Goal: Task Accomplishment & Management: Complete application form

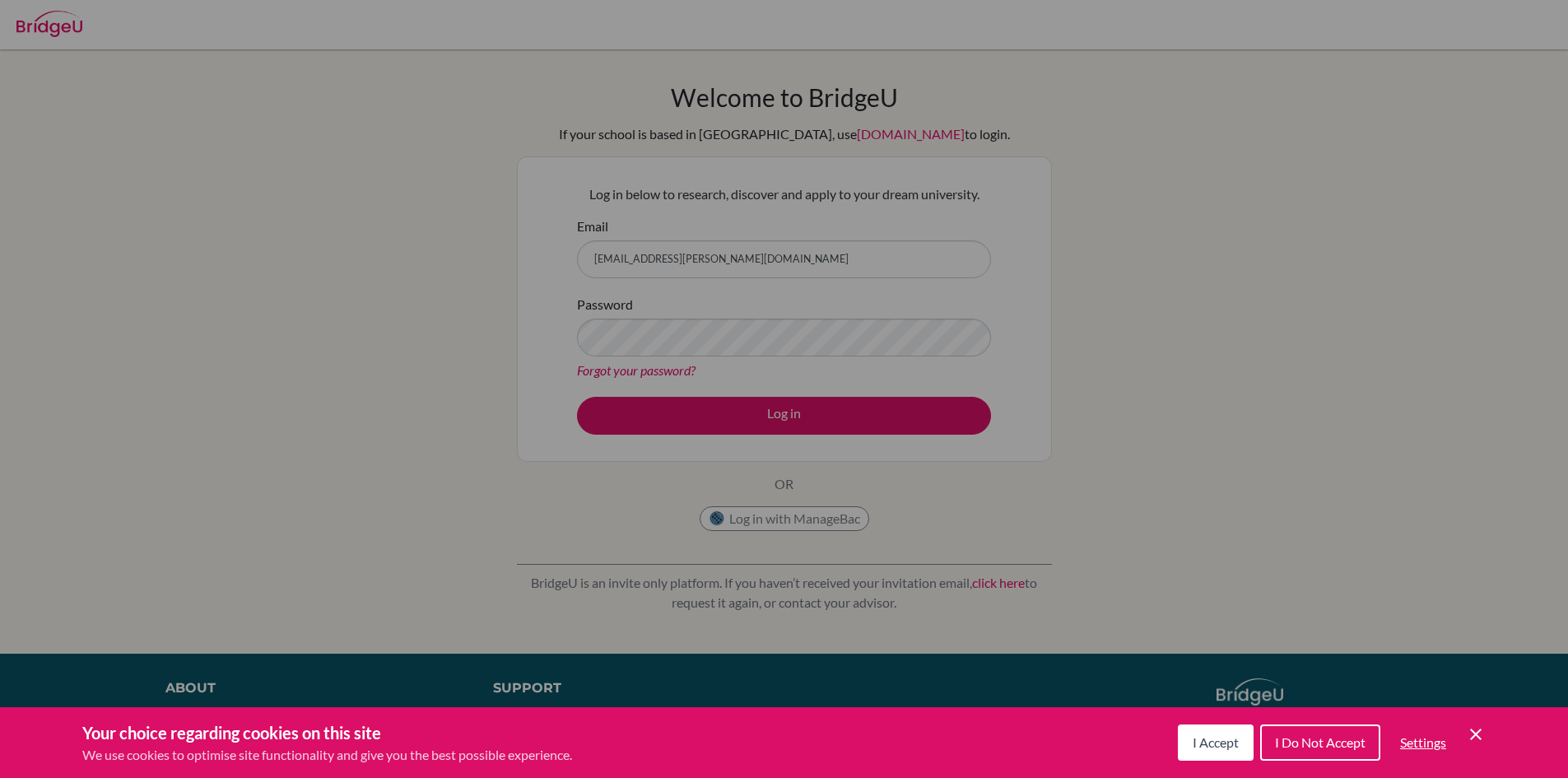
click at [732, 416] on div "Cookie Preferences" at bounding box center [784, 389] width 1568 height 778
click at [1210, 754] on button "I Accept" at bounding box center [1216, 742] width 76 height 36
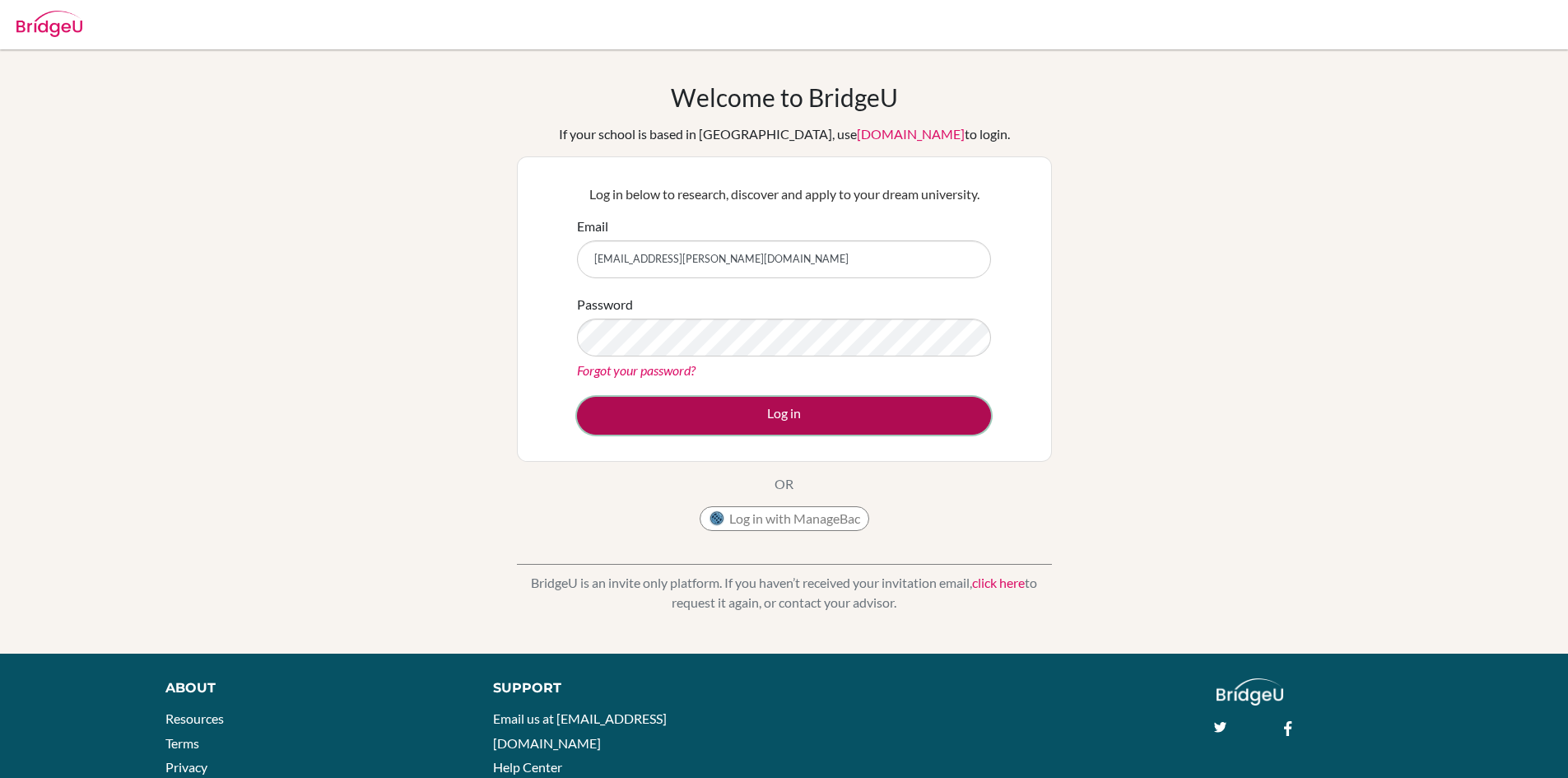
click at [726, 404] on button "Log in" at bounding box center [784, 416] width 414 height 38
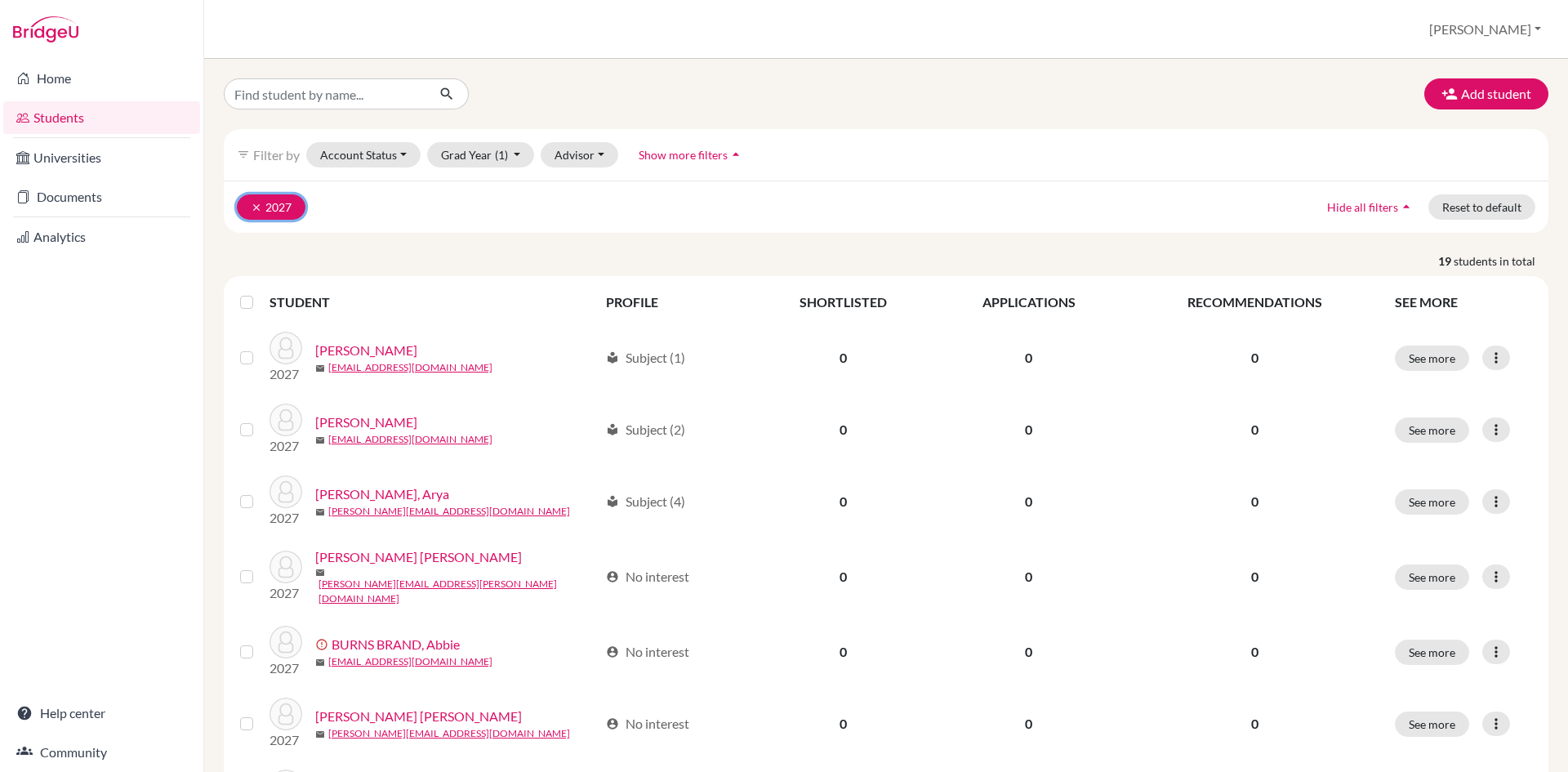
click at [287, 205] on button "clear 2027" at bounding box center [270, 207] width 69 height 25
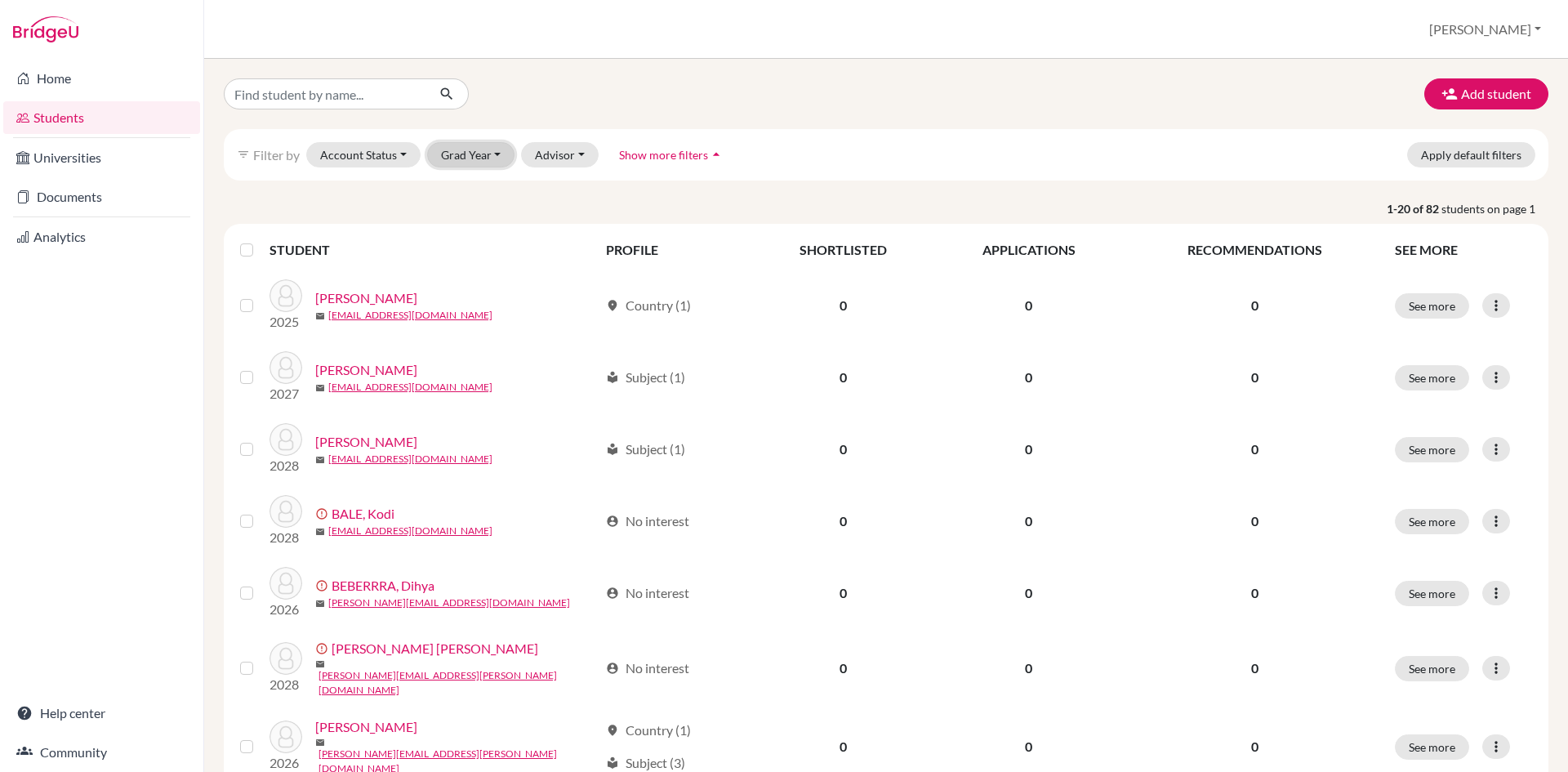
click at [493, 158] on button "Grad Year" at bounding box center [471, 155] width 88 height 25
click at [468, 191] on span "2028" at bounding box center [462, 190] width 30 height 20
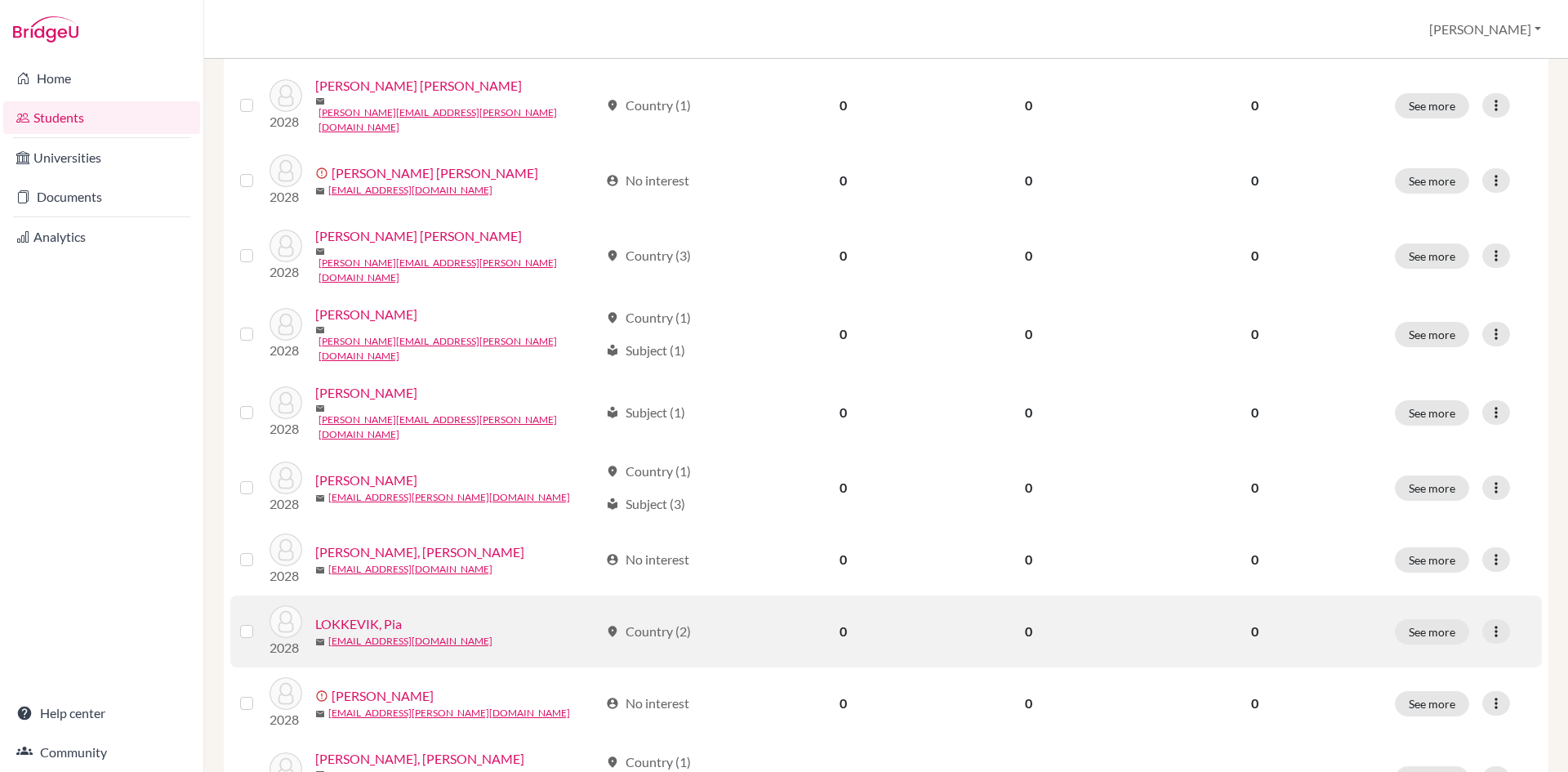
scroll to position [1097, 0]
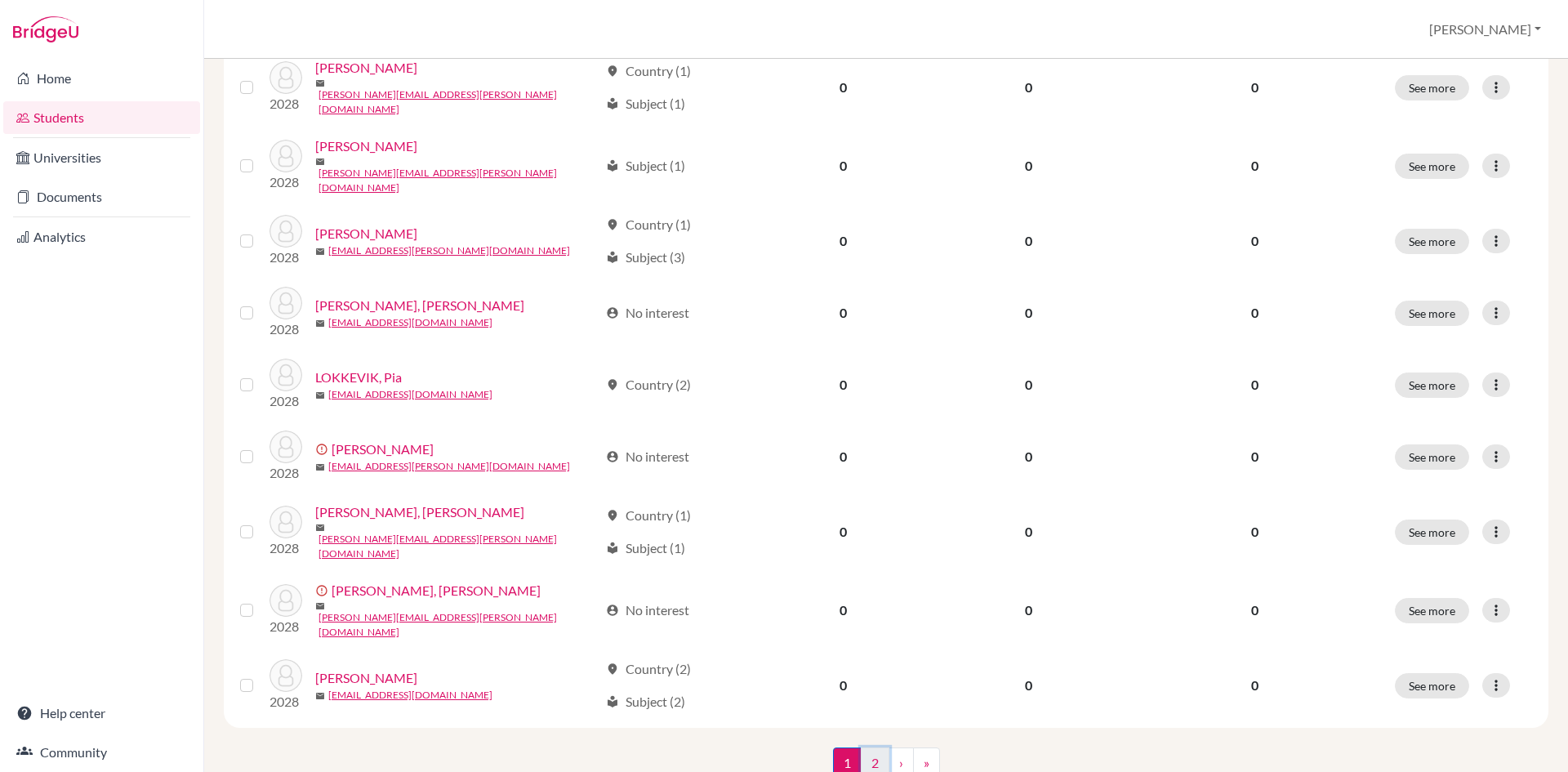
click at [862, 747] on link "2" at bounding box center [875, 762] width 29 height 31
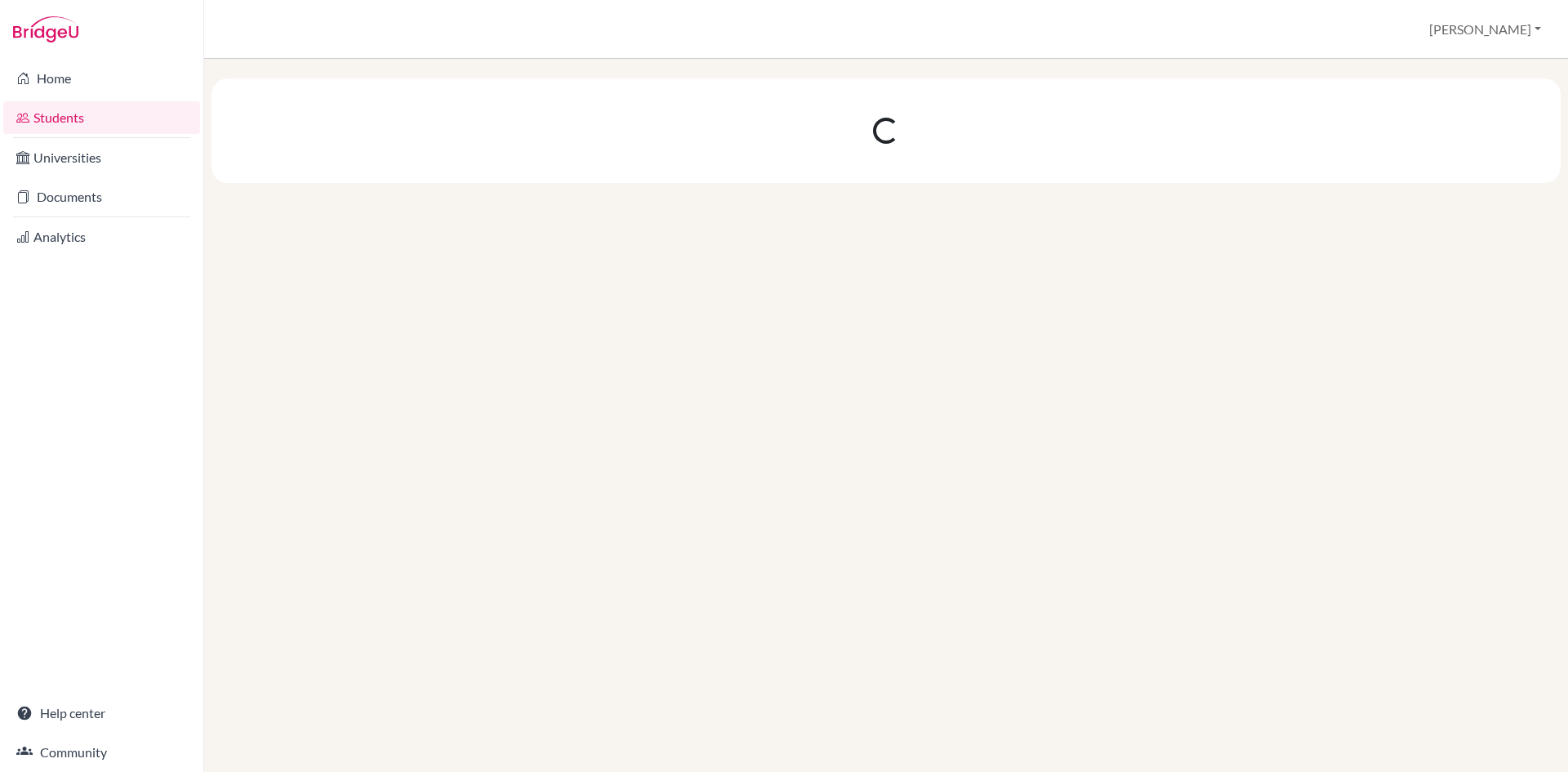
scroll to position [0, 0]
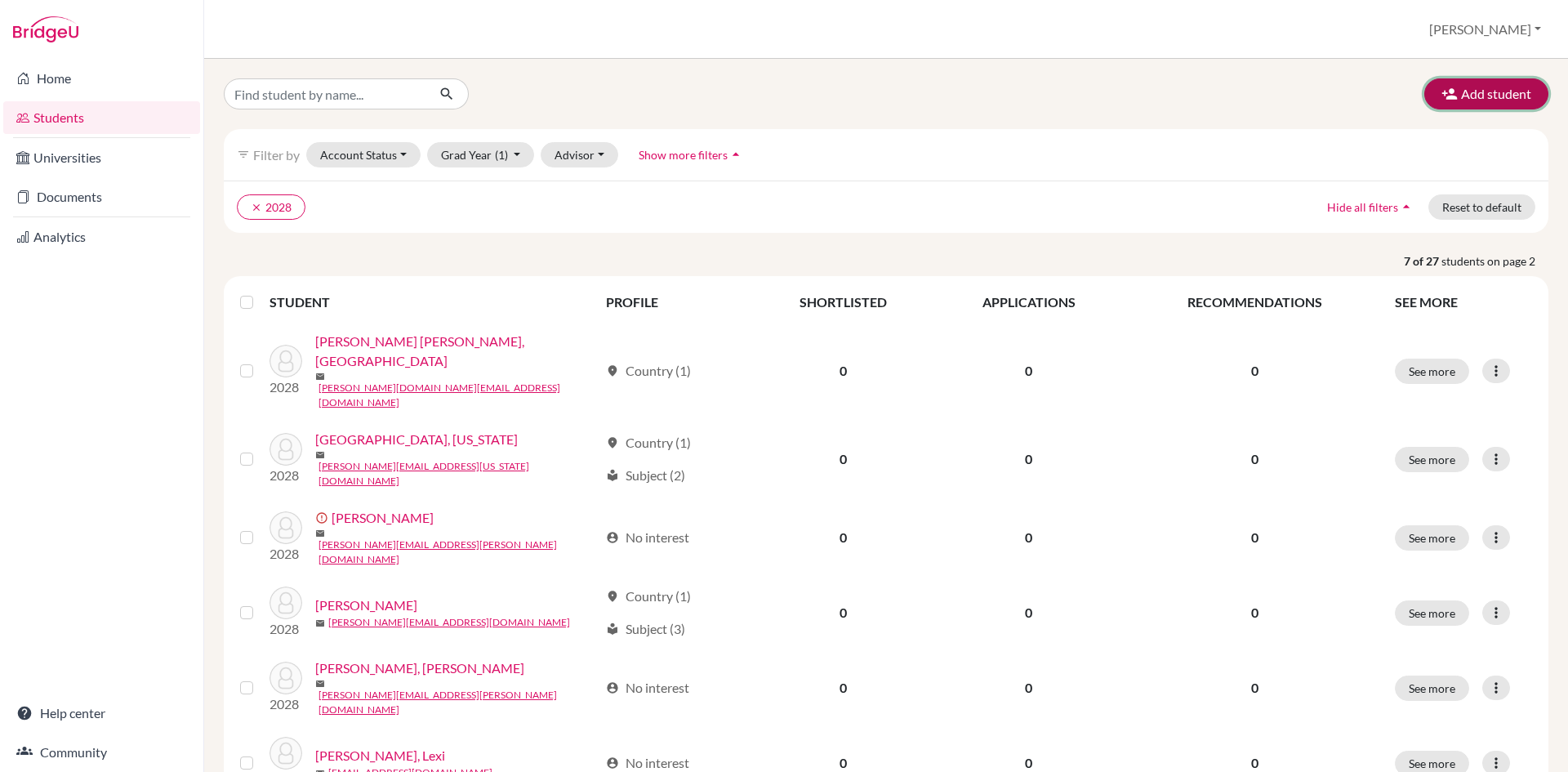
click at [1511, 90] on button "Add student" at bounding box center [1486, 94] width 124 height 31
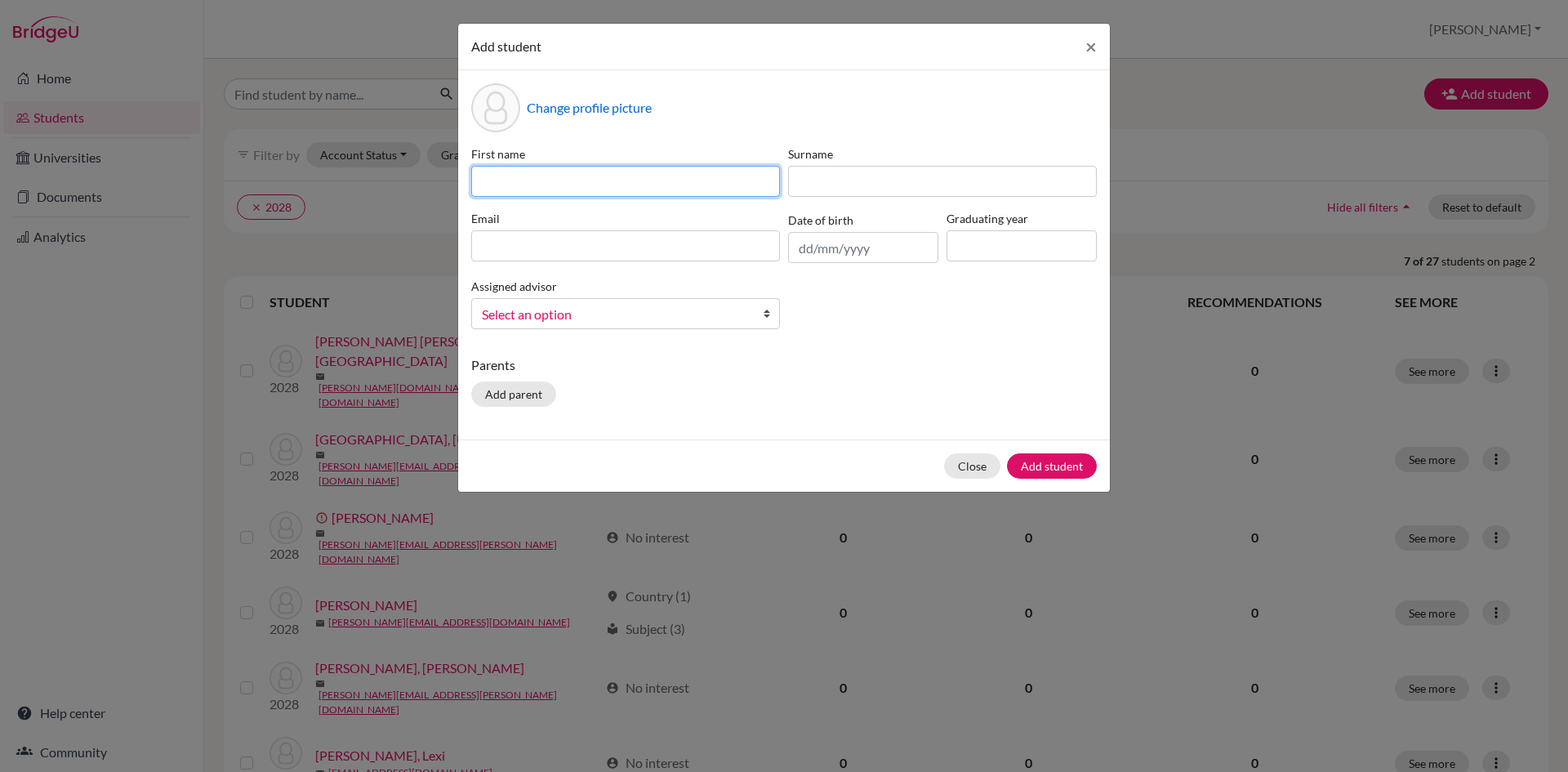
click at [587, 177] on input at bounding box center [625, 181] width 309 height 31
type input "Grace"
click at [596, 244] on input at bounding box center [625, 245] width 309 height 31
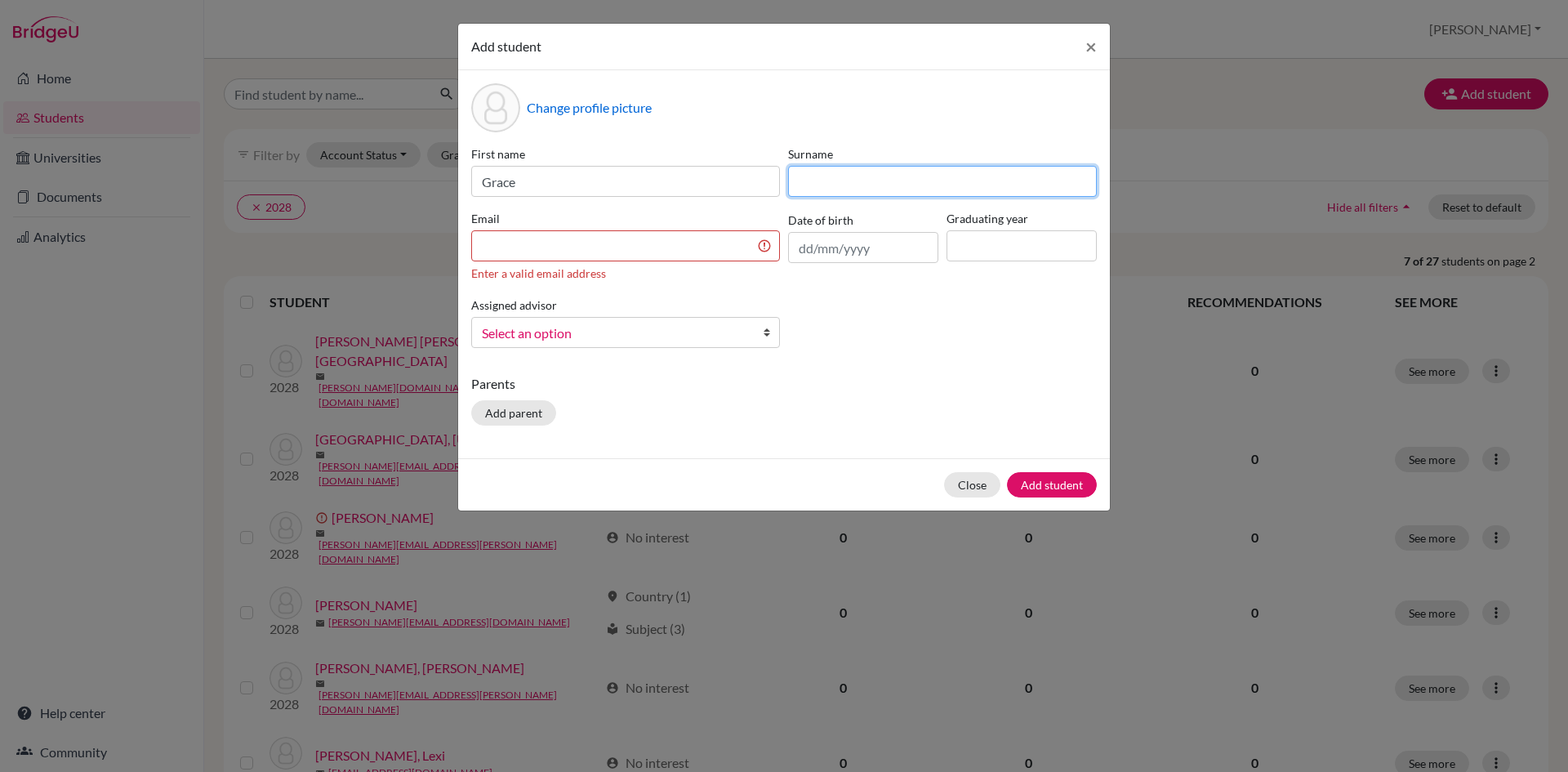
click at [848, 174] on input at bounding box center [942, 181] width 309 height 31
type input "Bray-Melville"
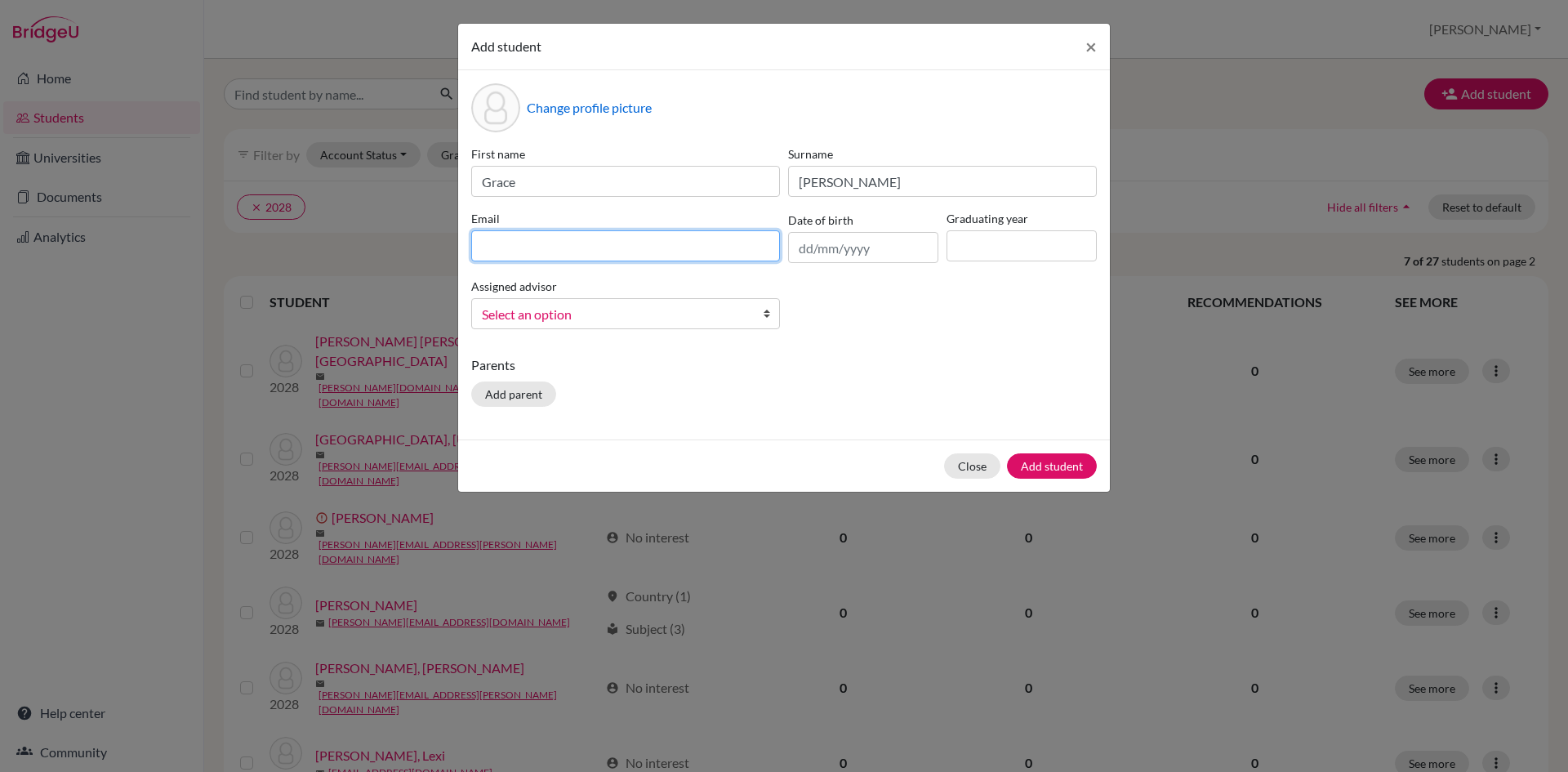
click at [692, 247] on input at bounding box center [625, 245] width 309 height 31
type input "bray.grace@chb-online.com"
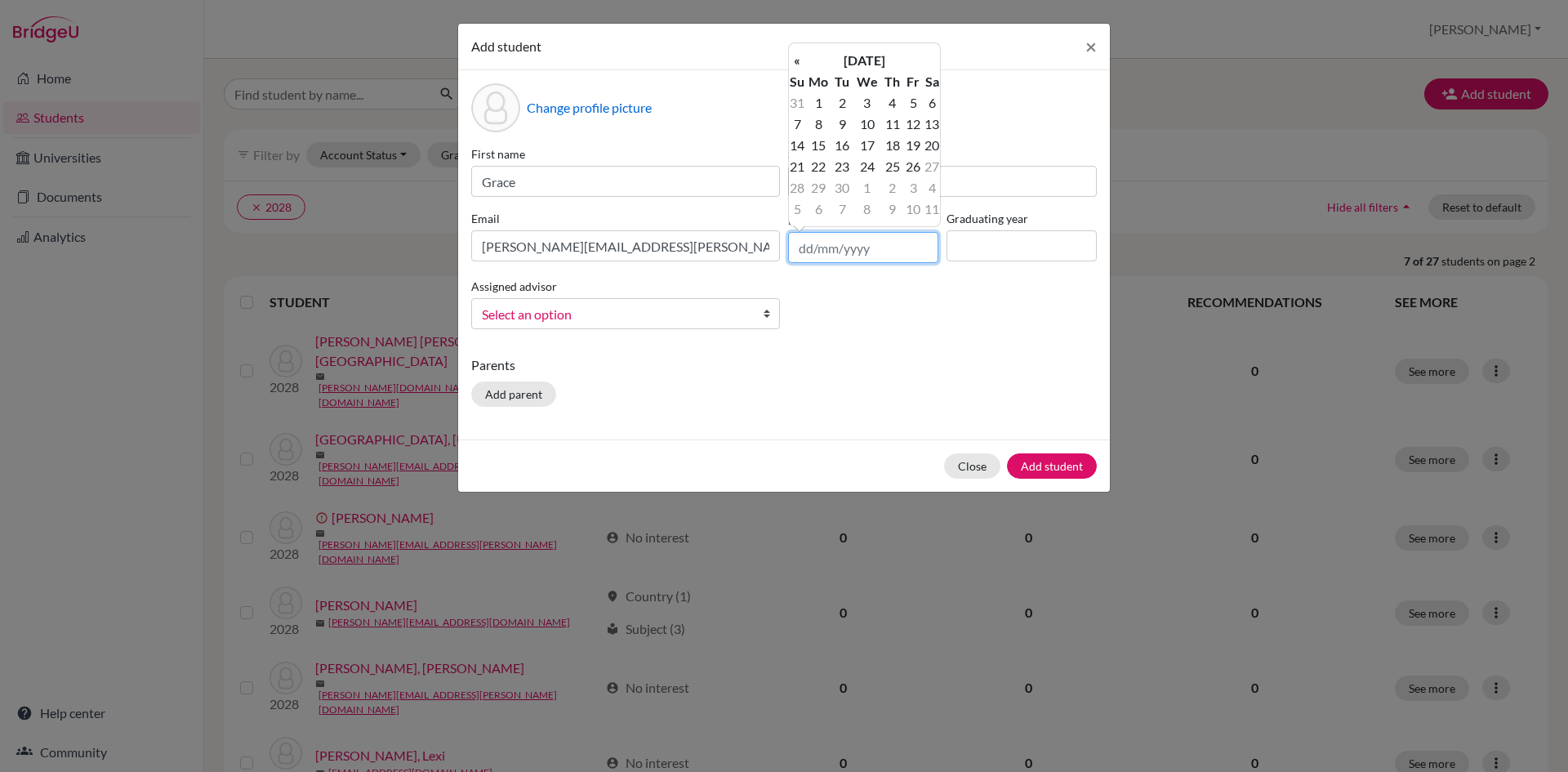
click at [841, 251] on input "text" at bounding box center [863, 247] width 150 height 31
drag, startPoint x: 869, startPoint y: 248, endPoint x: 793, endPoint y: 240, distance: 76.4
click at [793, 240] on input "14/11" at bounding box center [863, 247] width 150 height 31
type input "12/09/10"
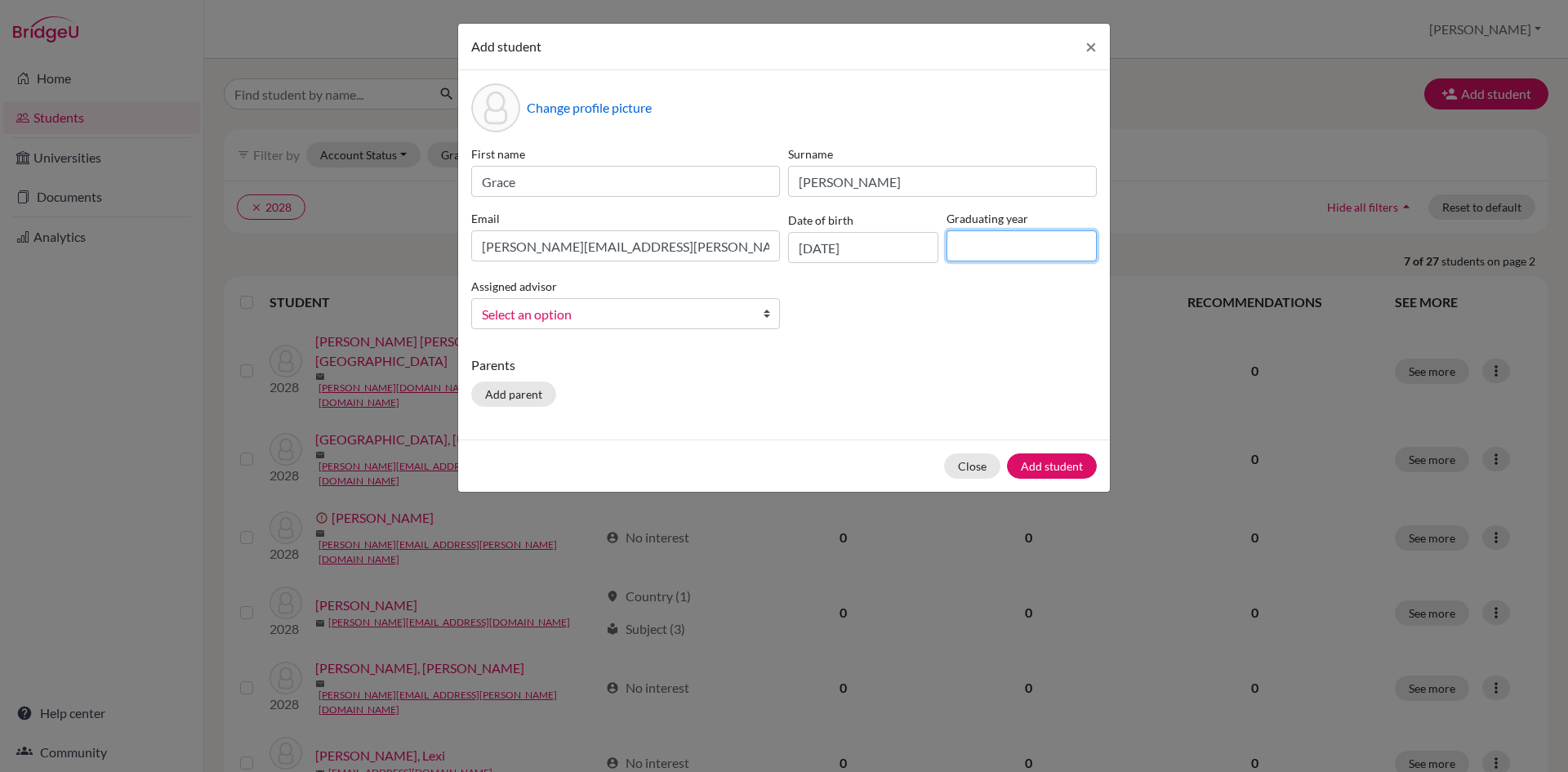
click at [979, 248] on input at bounding box center [1022, 245] width 150 height 31
type input "2028"
click at [1053, 474] on button "Add student" at bounding box center [1051, 466] width 90 height 25
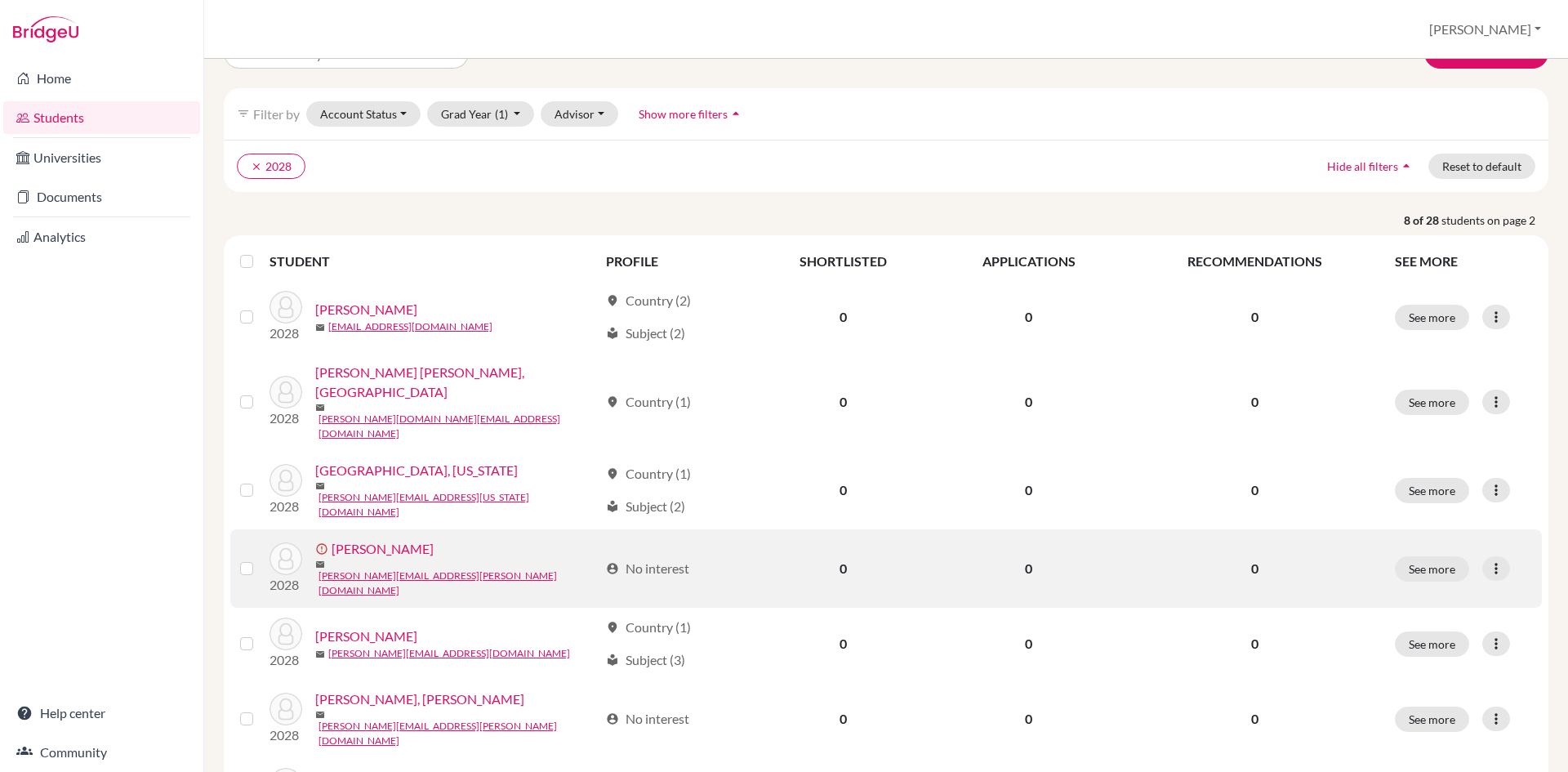
scroll to position [292, 0]
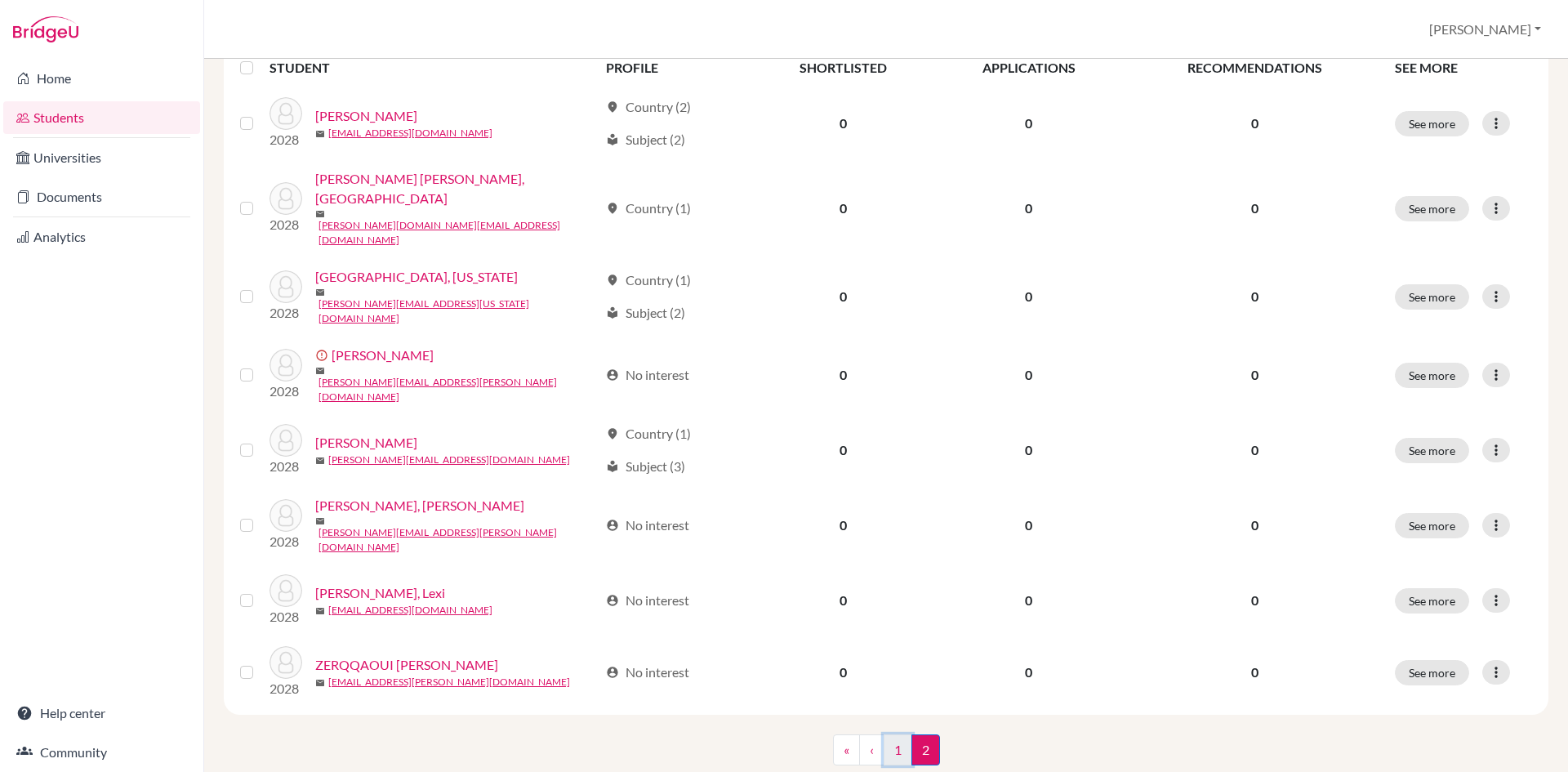
click at [890, 734] on link "1" at bounding box center [898, 750] width 29 height 31
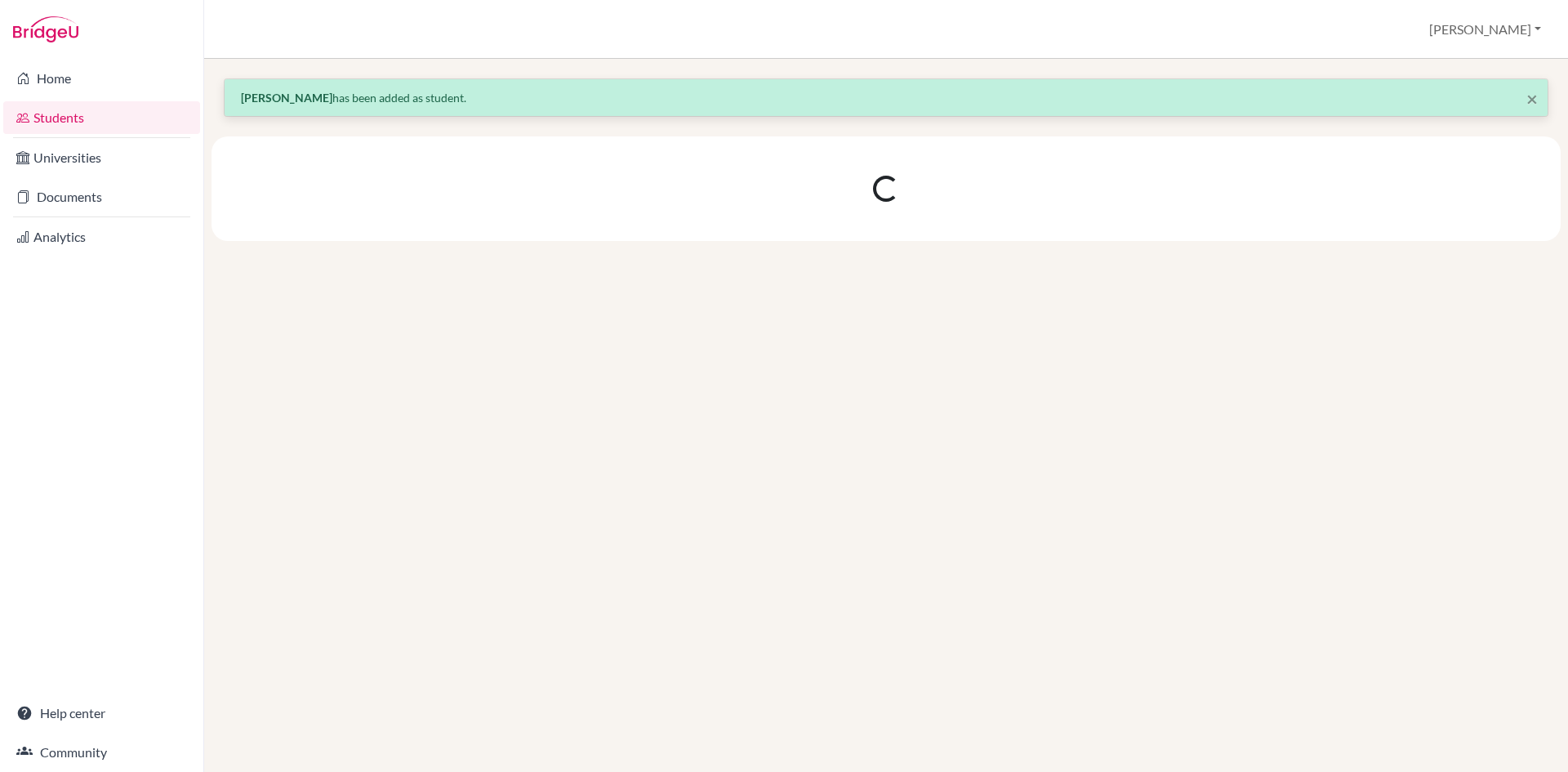
scroll to position [0, 0]
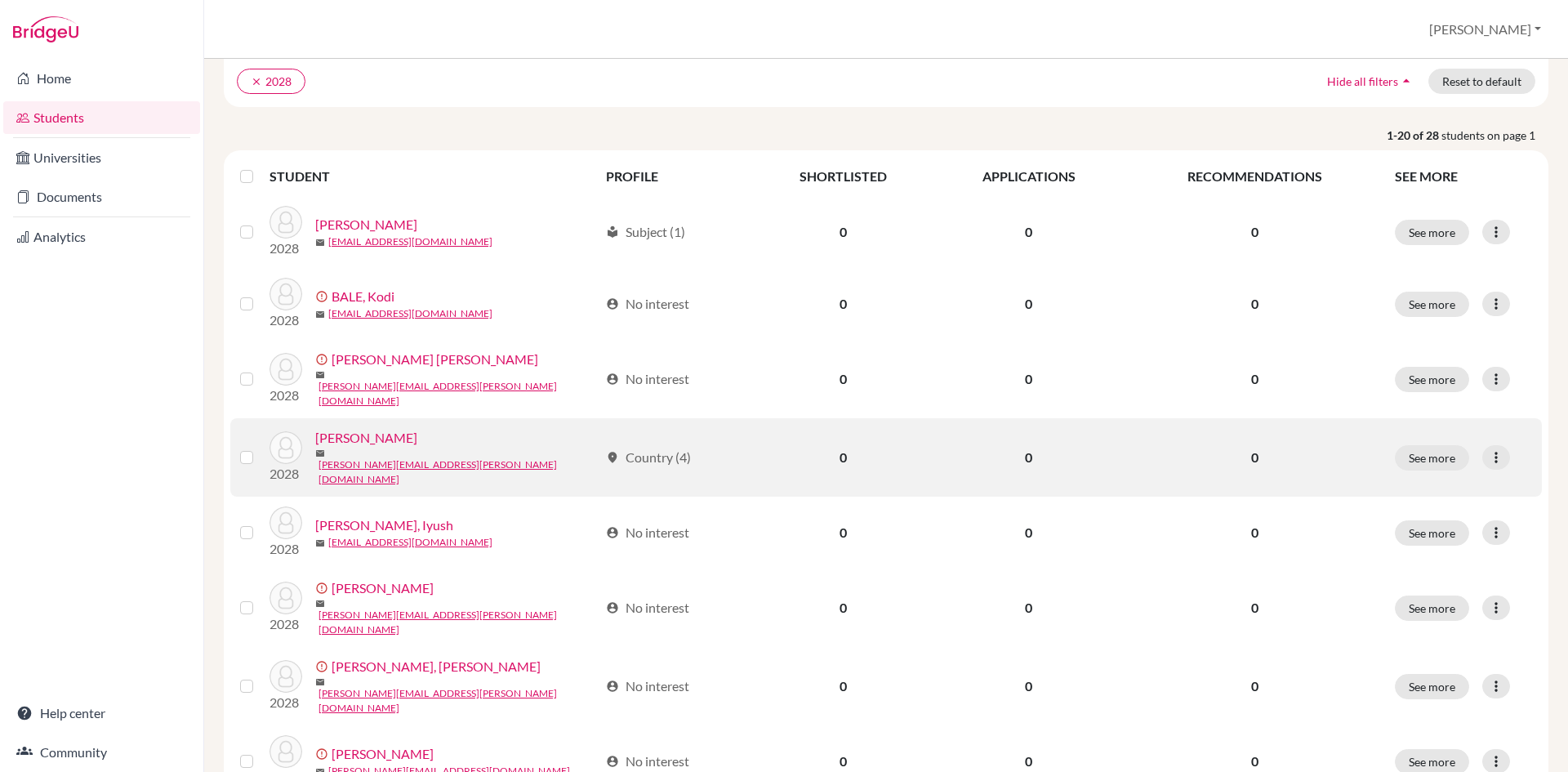
scroll to position [245, 0]
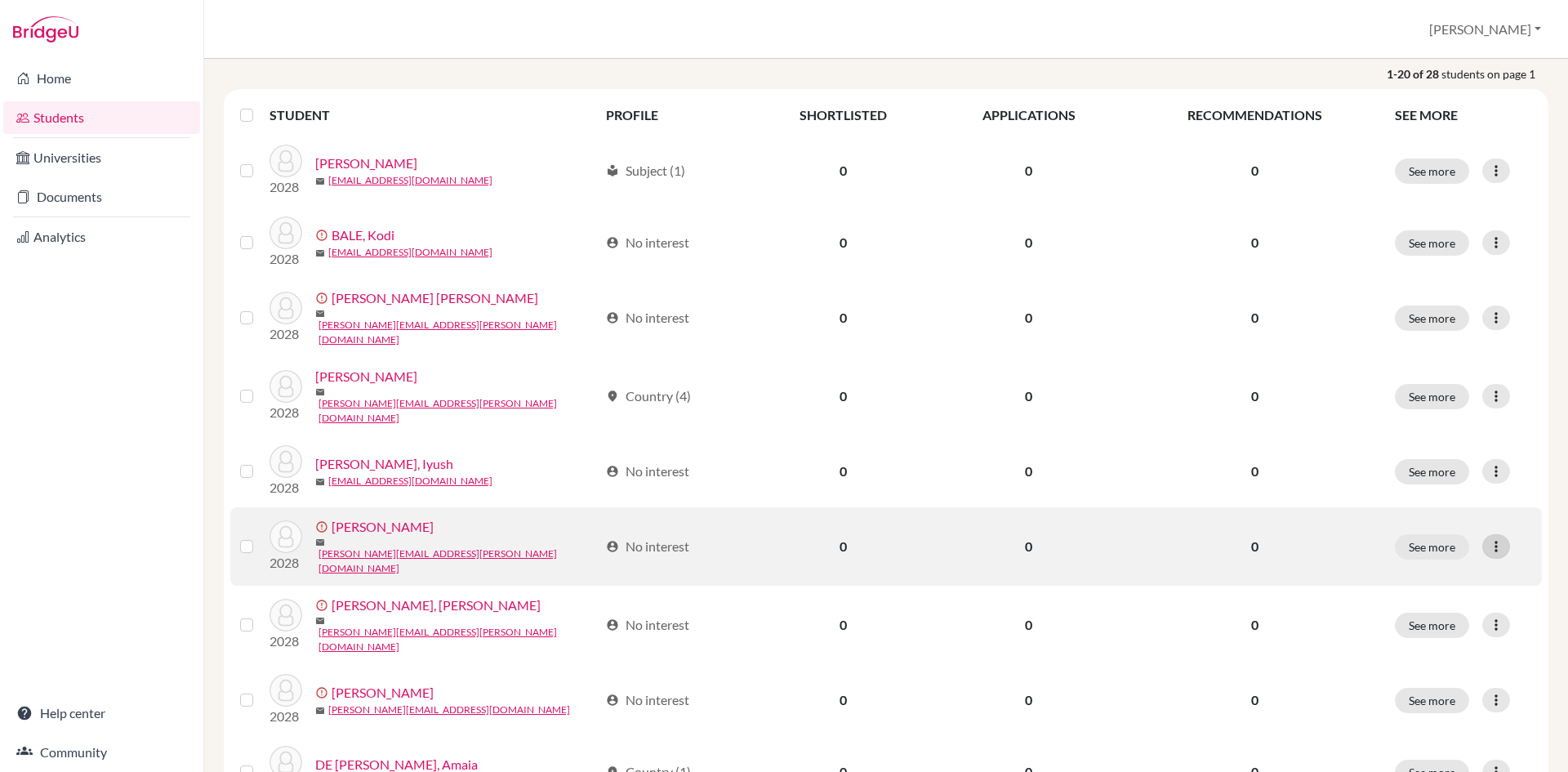
click at [1487, 538] on icon at bounding box center [1495, 546] width 16 height 16
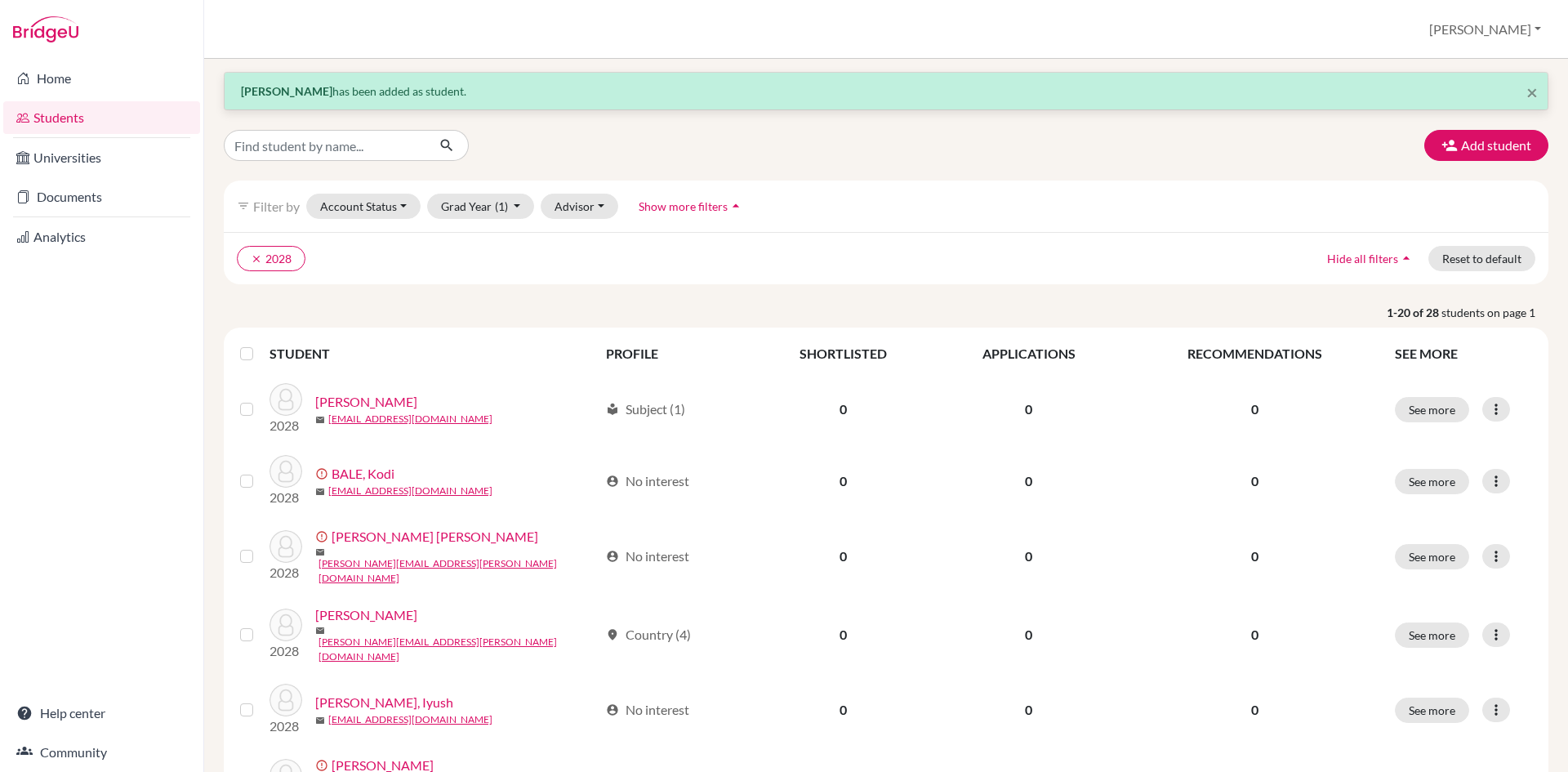
scroll to position [0, 0]
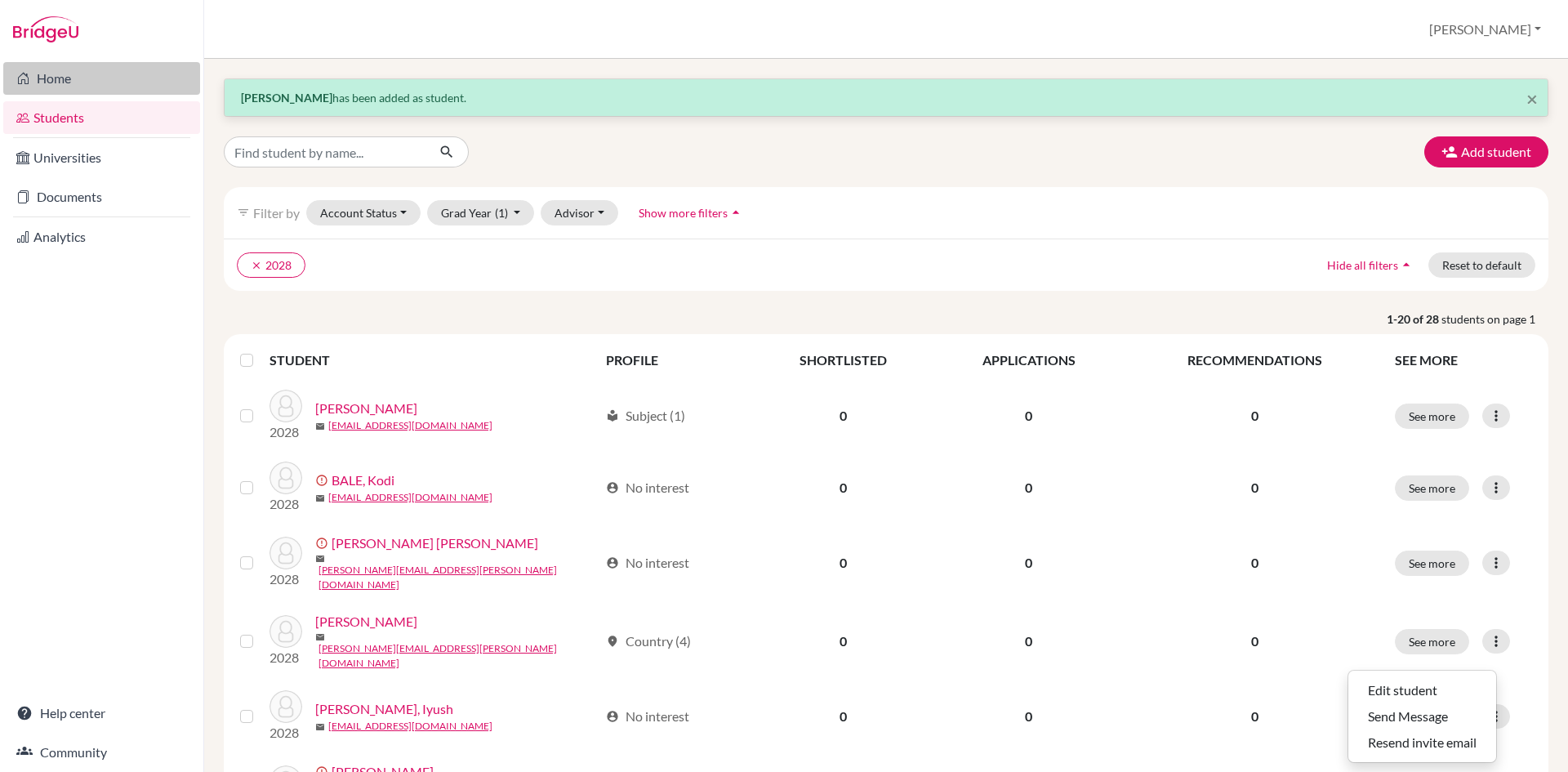
click at [45, 77] on link "Home" at bounding box center [102, 78] width 197 height 32
